Goal: Check status: Check status

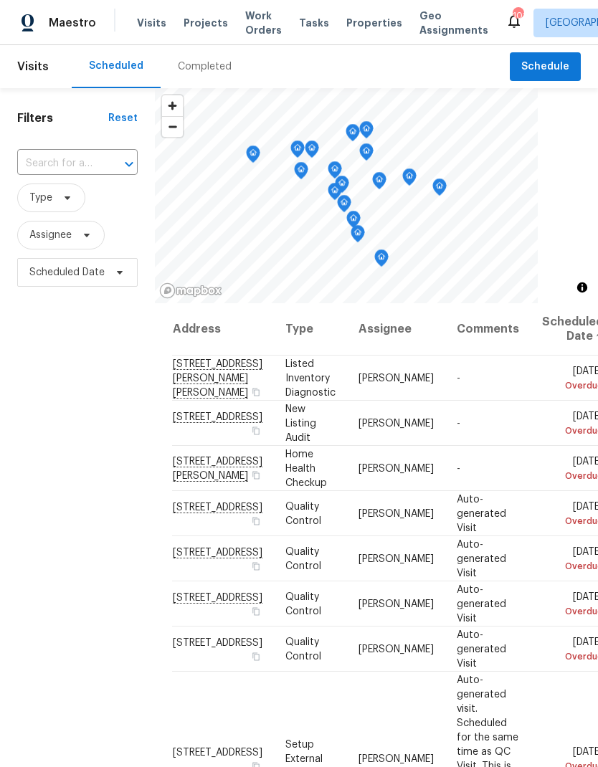
click at [198, 67] on div "Completed" at bounding box center [205, 67] width 54 height 14
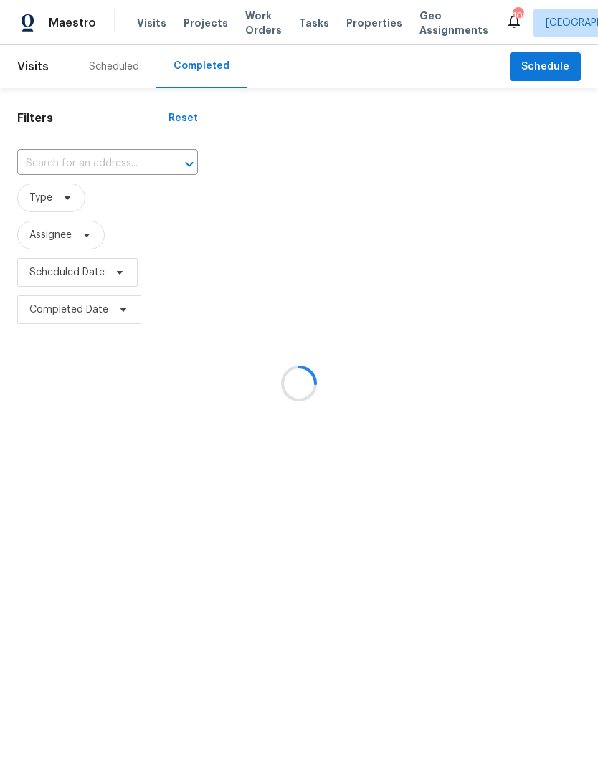
click at [97, 158] on div at bounding box center [299, 383] width 598 height 767
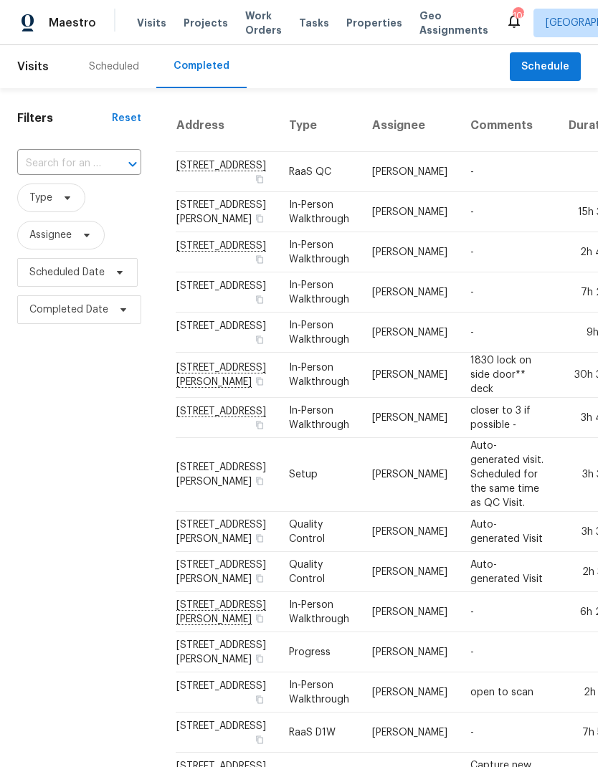
click at [67, 160] on input "text" at bounding box center [59, 164] width 84 height 22
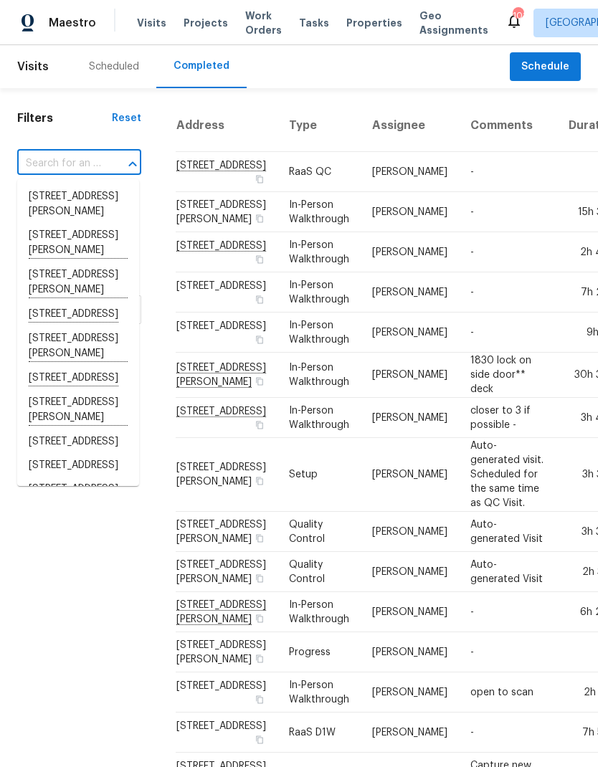
click at [58, 163] on input "text" at bounding box center [59, 164] width 84 height 22
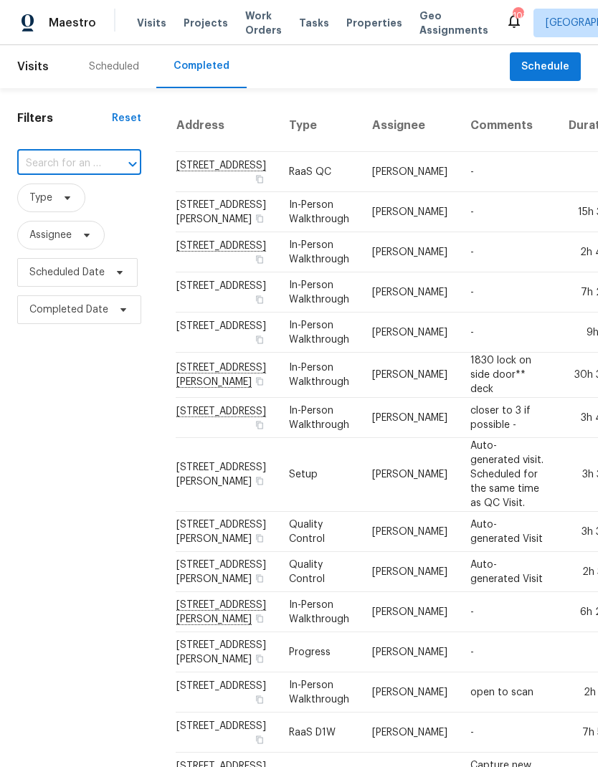
paste input "[STREET_ADDRESS]"
type input "[STREET_ADDRESS]"
click at [68, 206] on li "[STREET_ADDRESS]" at bounding box center [78, 197] width 122 height 24
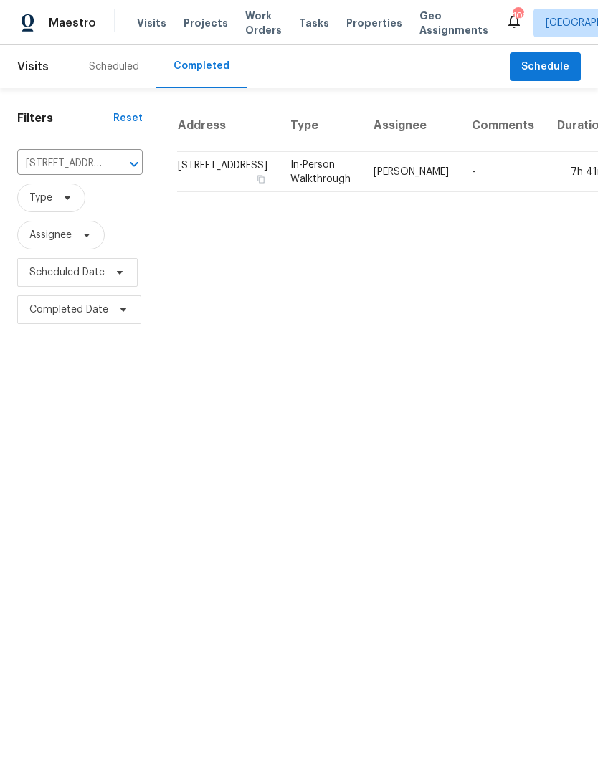
click at [279, 181] on td "In-Person Walkthrough" at bounding box center [320, 172] width 83 height 40
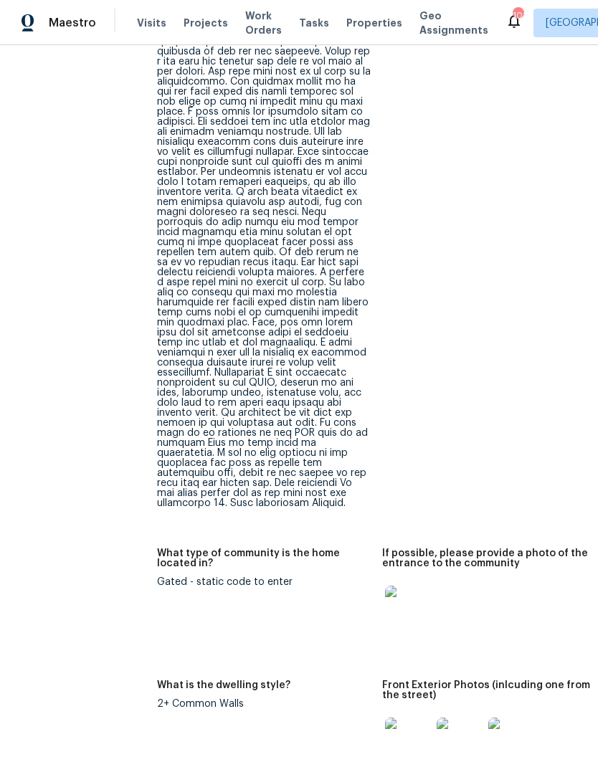
scroll to position [1301, 18]
